Goal: Browse casually: Explore the website without a specific task or goal

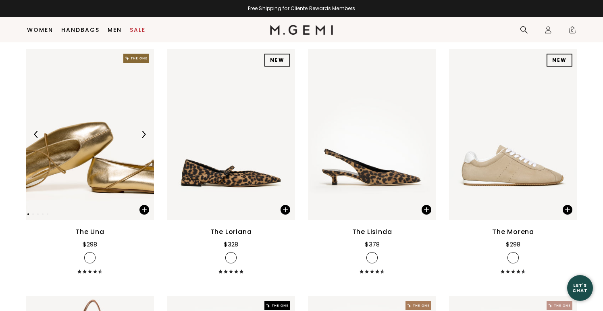
scroll to position [124, 0]
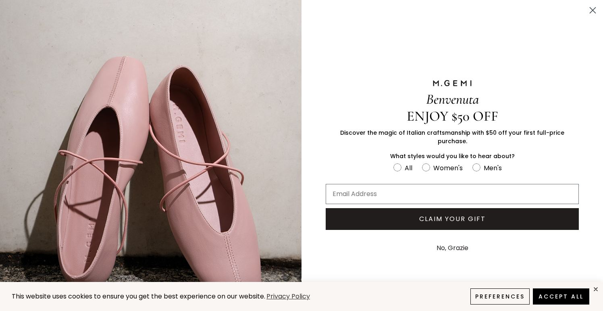
click at [589, 10] on circle "Close dialog" at bounding box center [592, 10] width 13 height 13
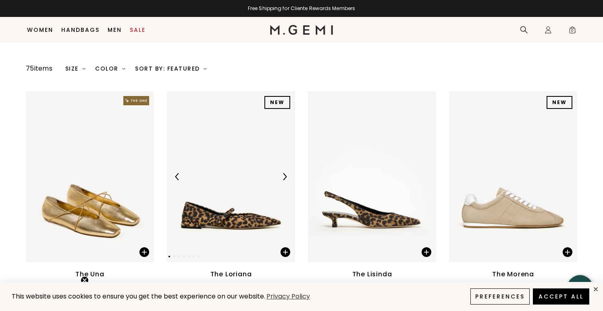
scroll to position [52, 0]
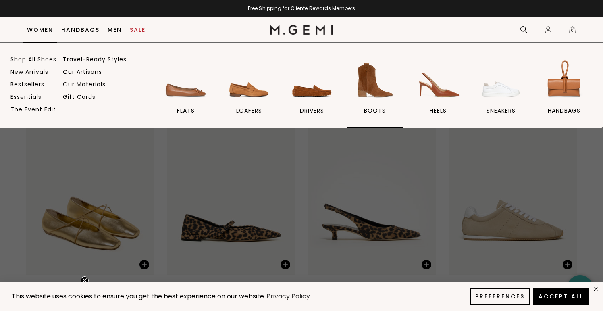
click at [372, 89] on img at bounding box center [374, 80] width 45 height 45
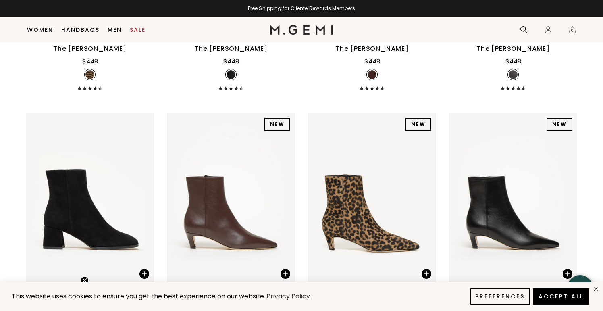
scroll to position [619, 0]
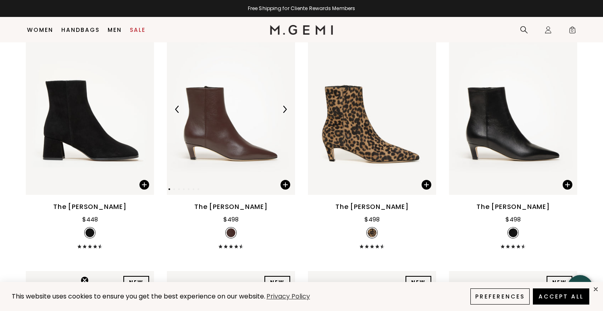
click at [283, 108] on img at bounding box center [284, 109] width 7 height 7
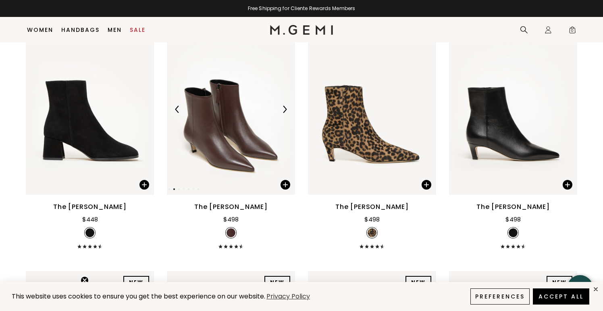
click at [283, 109] on img at bounding box center [284, 109] width 7 height 7
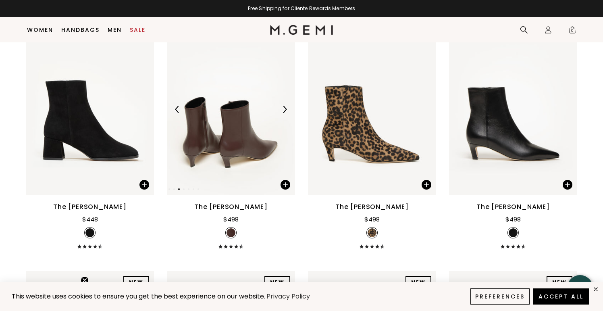
click at [283, 109] on img at bounding box center [284, 109] width 7 height 7
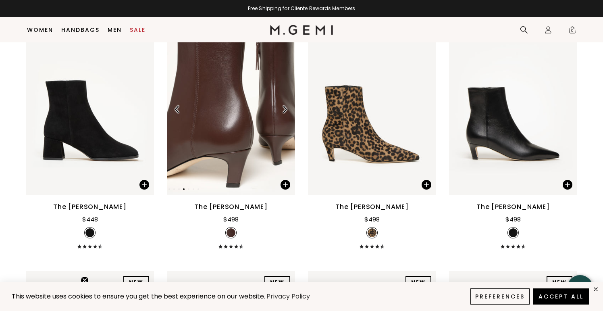
click at [283, 110] on img at bounding box center [284, 109] width 7 height 7
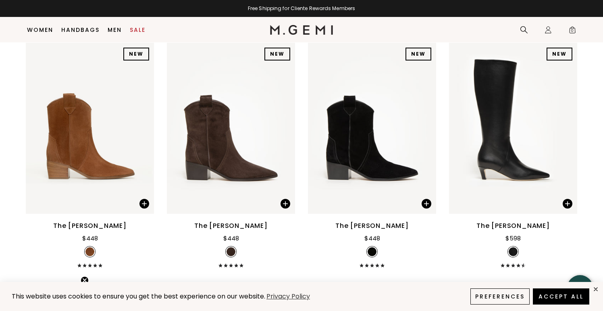
scroll to position [851, 0]
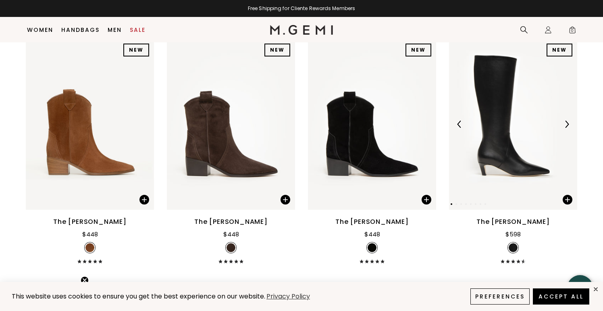
click at [565, 124] on img at bounding box center [566, 123] width 7 height 7
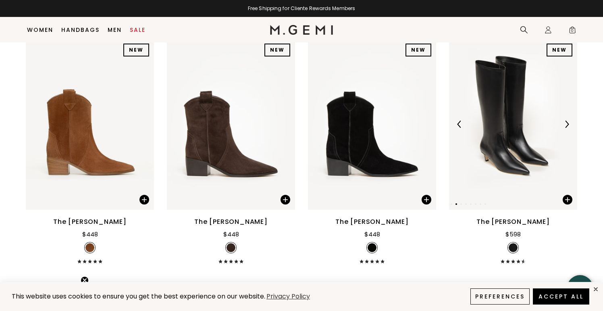
click at [565, 124] on img at bounding box center [566, 123] width 7 height 7
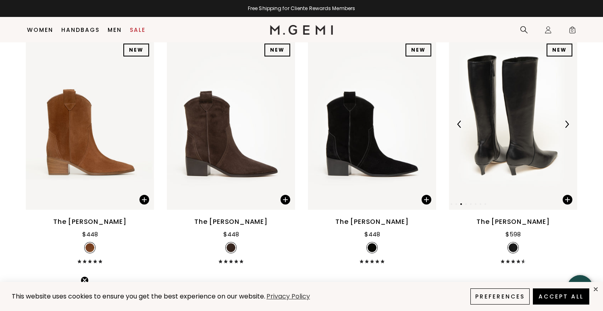
click at [565, 124] on img at bounding box center [566, 123] width 7 height 7
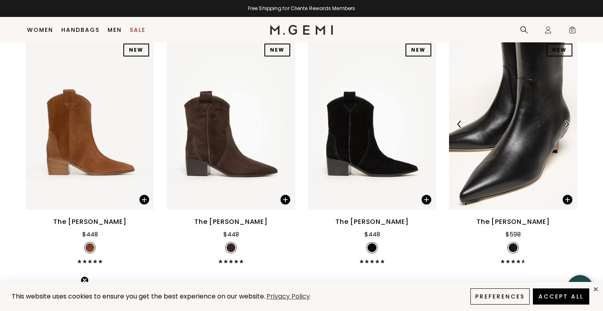
click at [565, 124] on img at bounding box center [566, 123] width 7 height 7
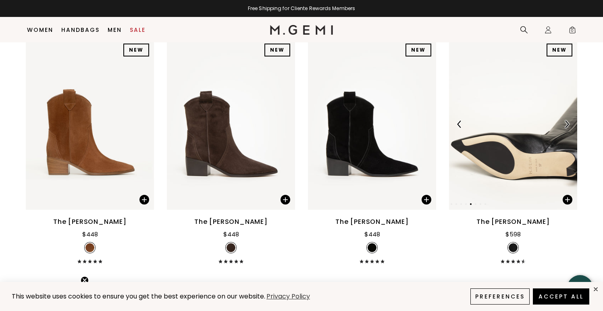
click at [565, 124] on img at bounding box center [566, 123] width 7 height 7
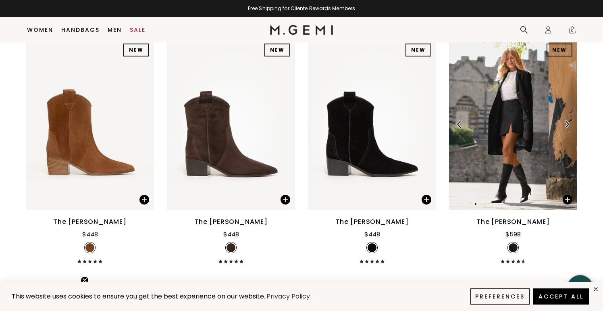
click at [565, 125] on img at bounding box center [566, 123] width 7 height 7
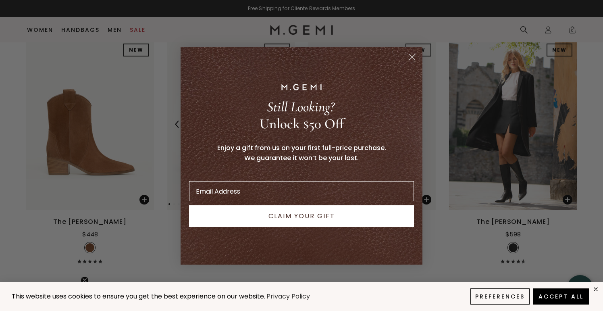
scroll to position [861, 0]
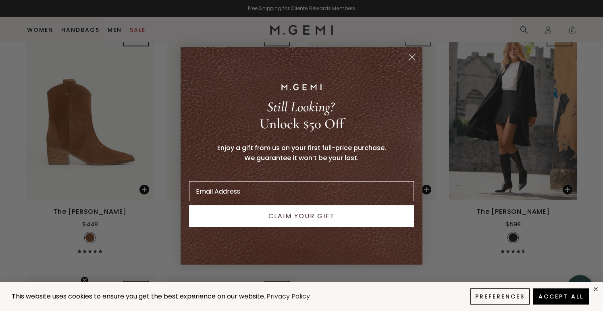
click at [407, 59] on circle "Close dialog" at bounding box center [411, 56] width 13 height 13
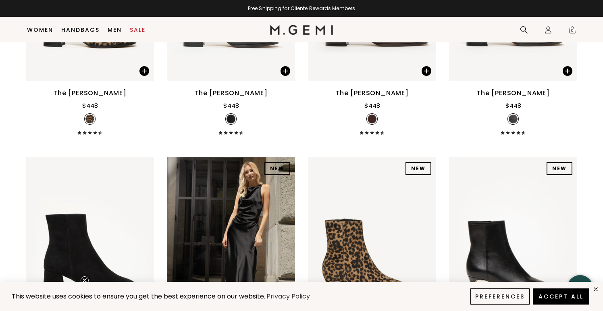
scroll to position [451, 0]
